Goal: Submit feedback/report problem

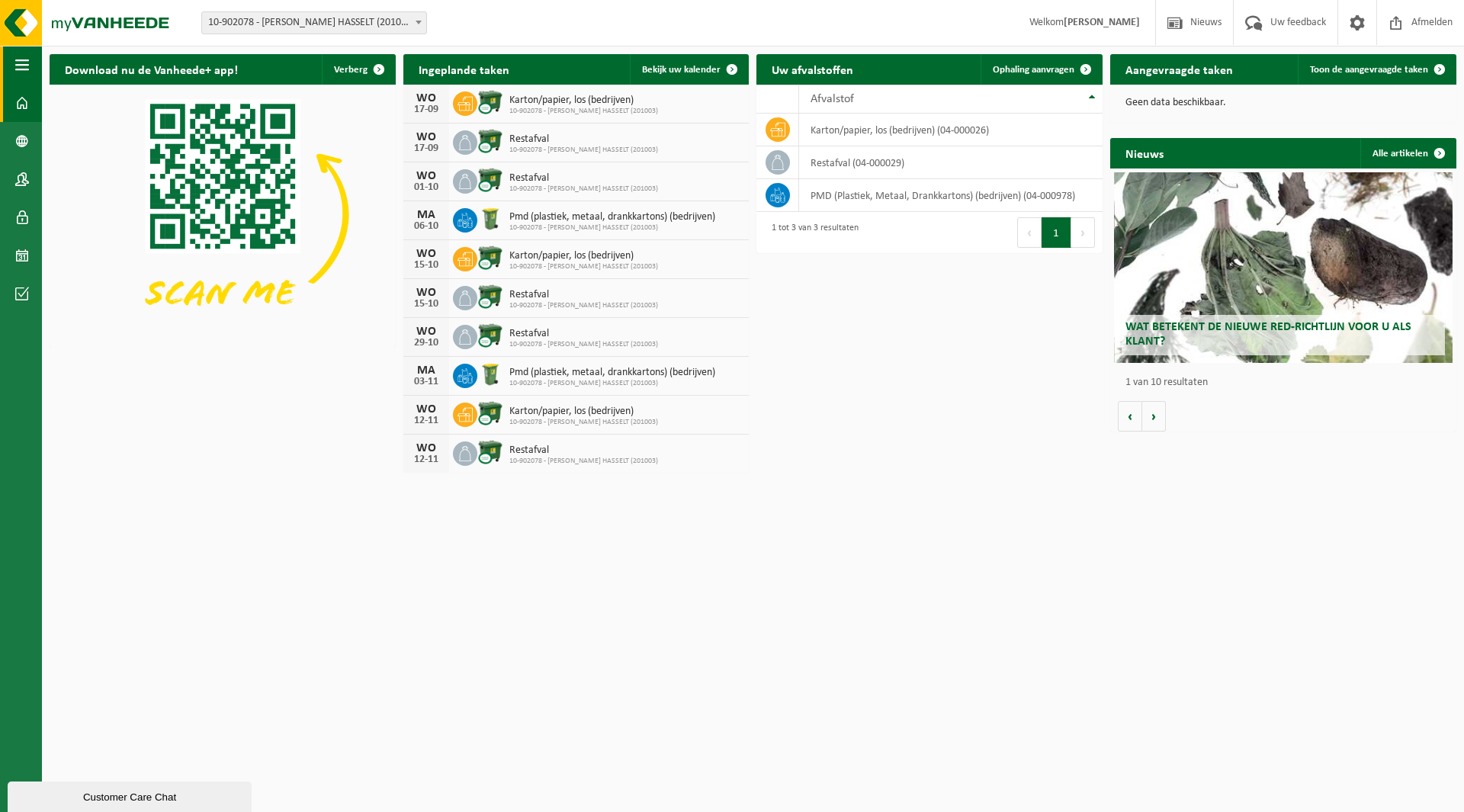
click at [27, 63] on span "button" at bounding box center [22, 64] width 14 height 38
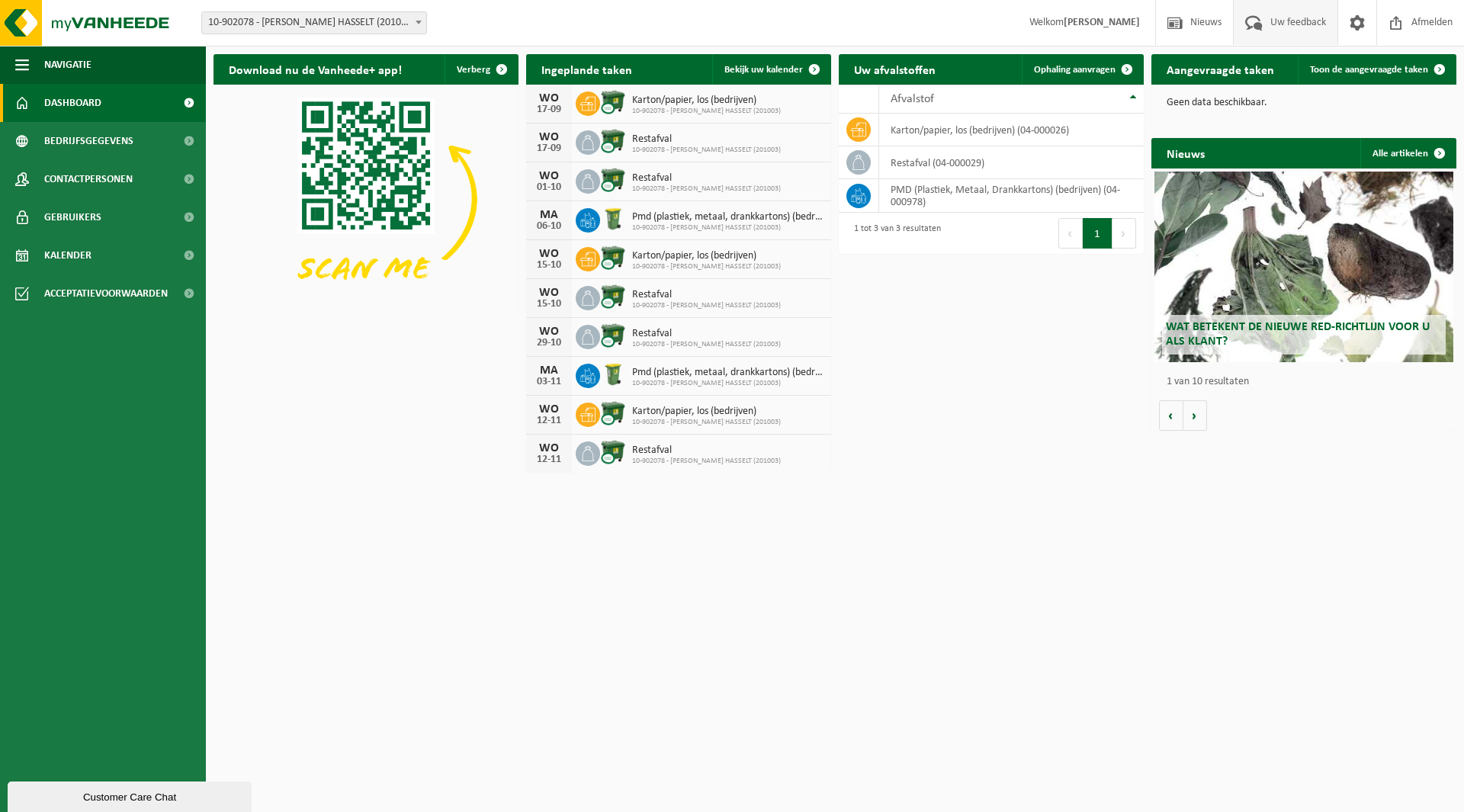
click at [696, 26] on span "Uw feedback" at bounding box center [1298, 23] width 63 height 45
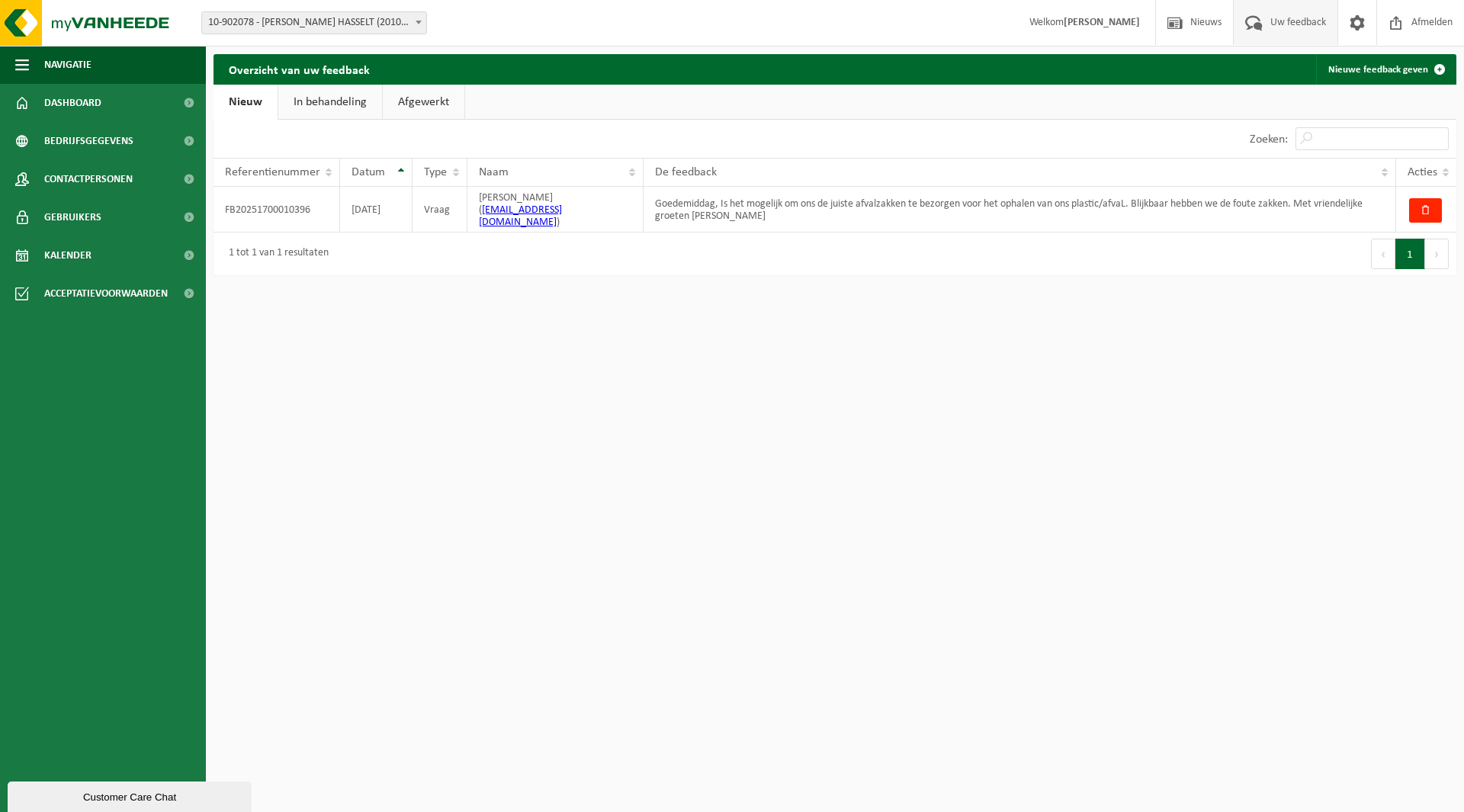
click at [357, 104] on link "In behandeling" at bounding box center [330, 102] width 103 height 35
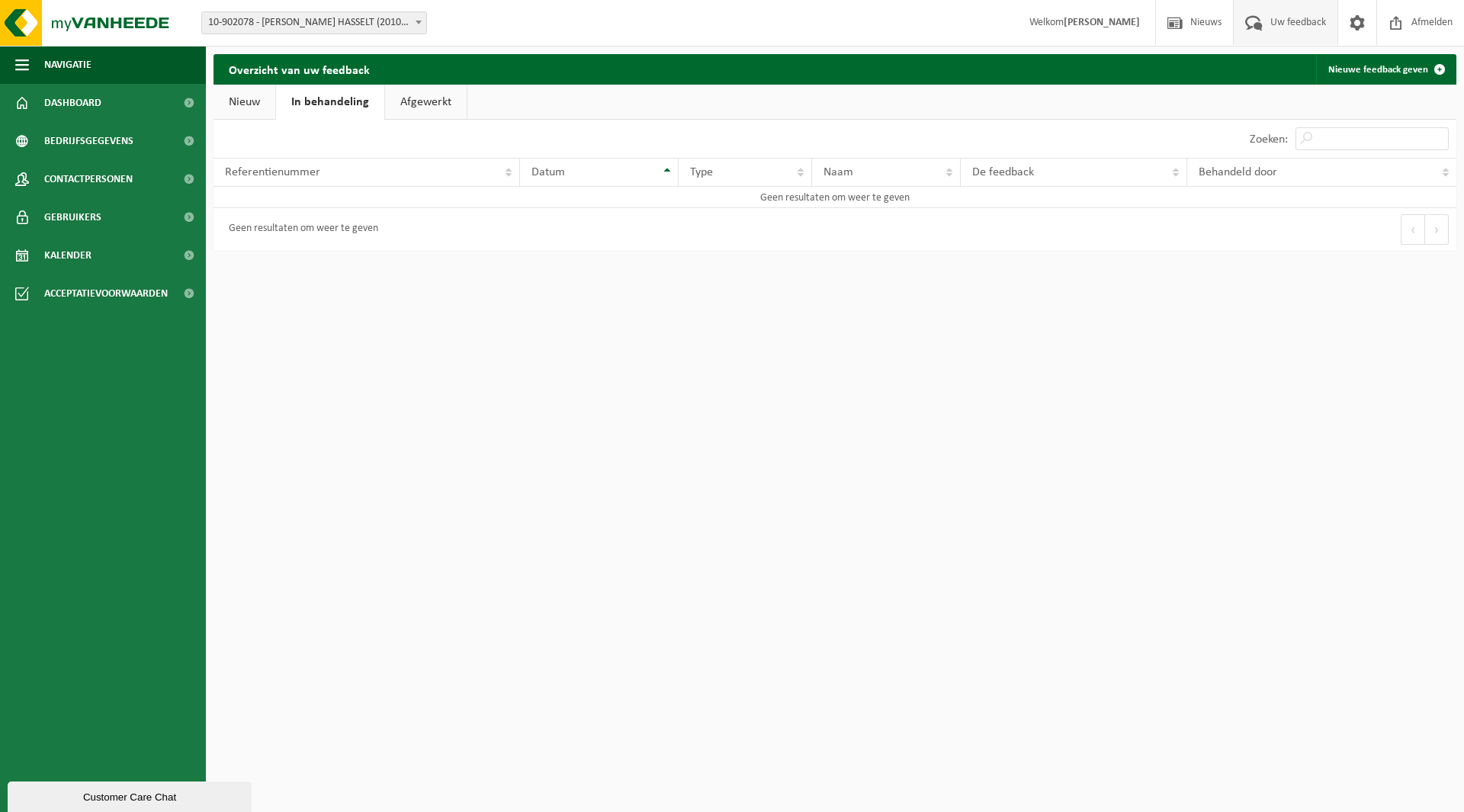
click at [412, 96] on link "Afgewerkt" at bounding box center [425, 102] width 82 height 35
click at [239, 100] on link "Nieuw" at bounding box center [244, 102] width 62 height 35
